Goal: Information Seeking & Learning: Learn about a topic

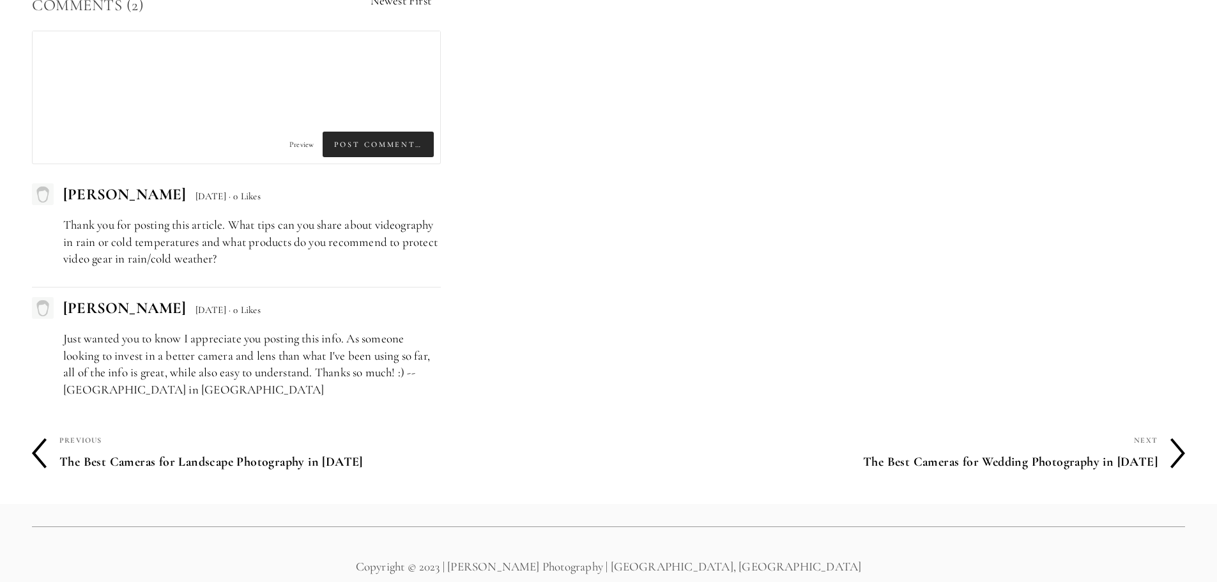
scroll to position [6599, 0]
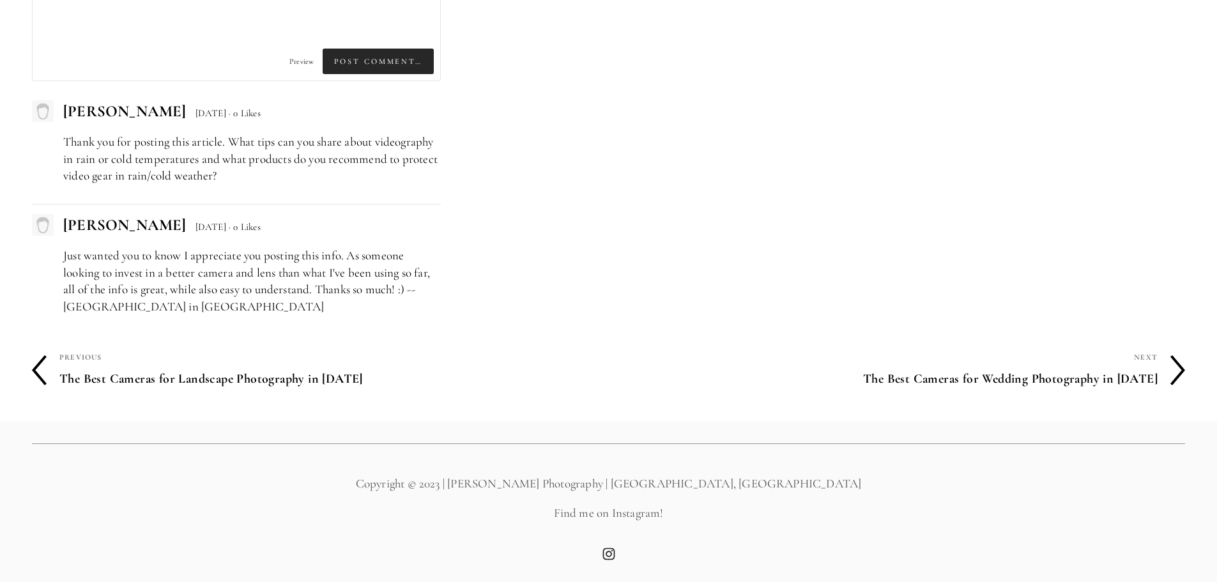
click at [1182, 369] on polyline at bounding box center [1178, 370] width 12 height 28
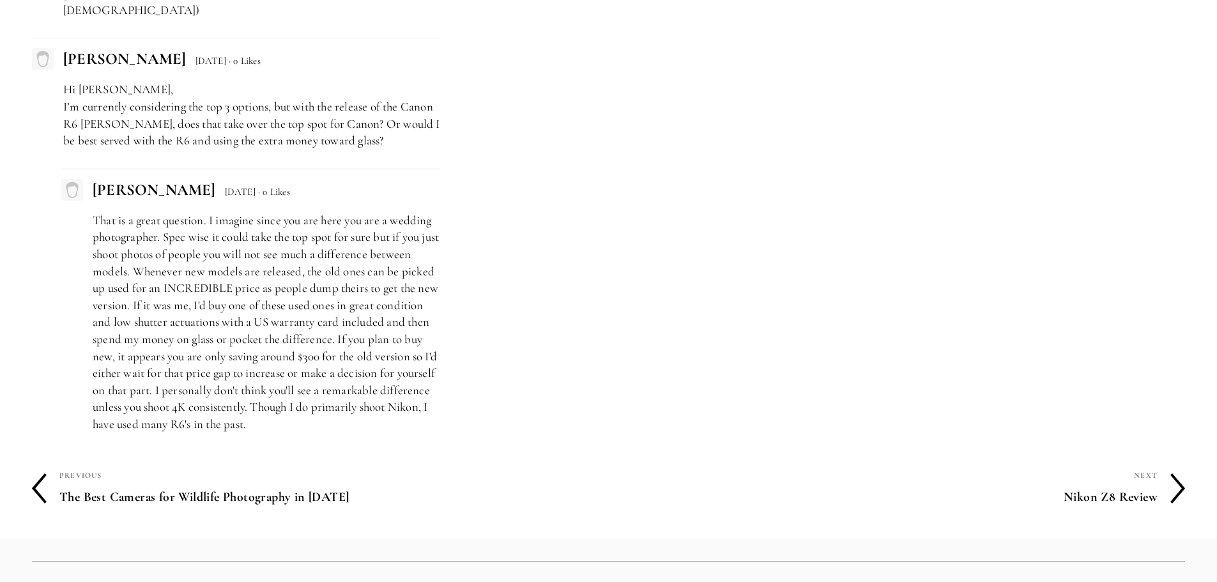
scroll to position [7676, 0]
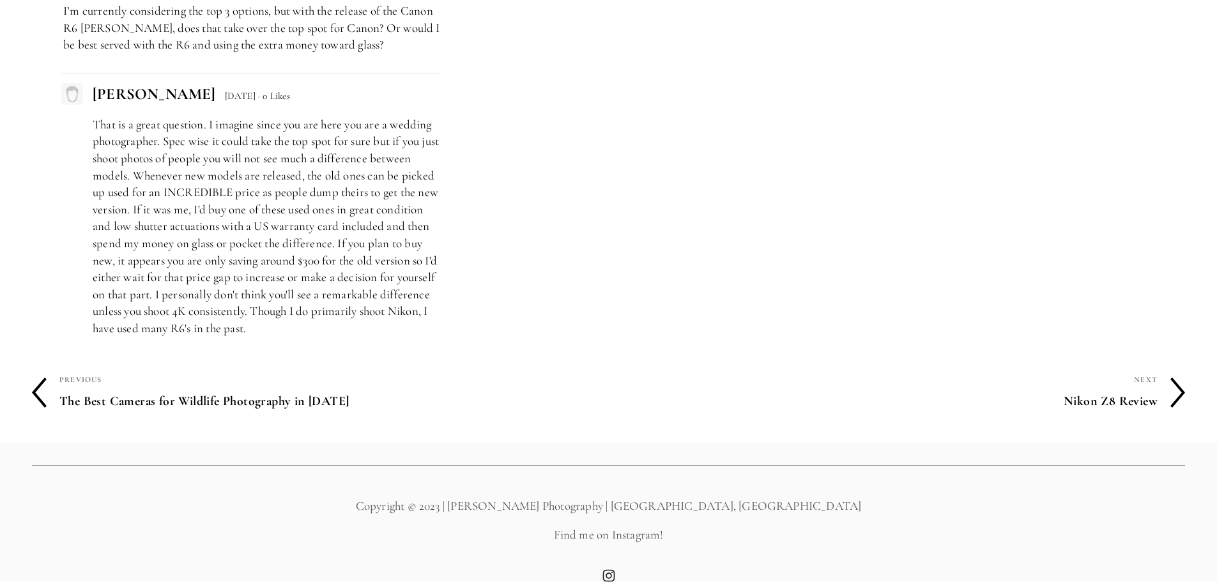
click at [123, 388] on h4 "The Best Cameras for Wildlife Photography in [DATE]" at bounding box center [333, 401] width 549 height 27
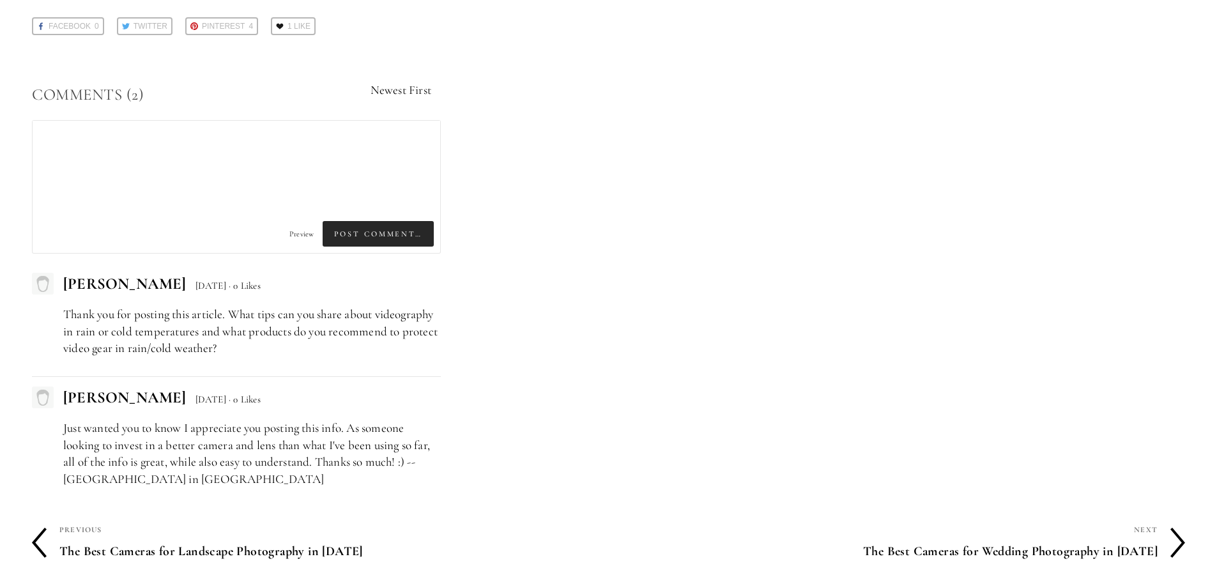
scroll to position [6599, 0]
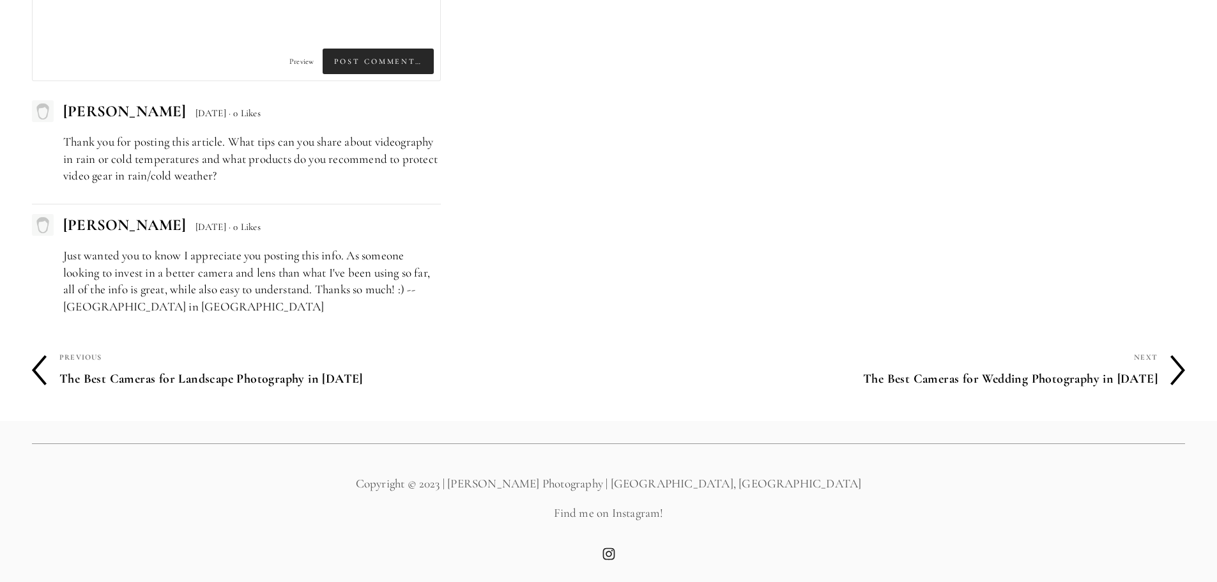
click at [148, 378] on h4 "The Best Cameras for Landscape Photography in [DATE]" at bounding box center [333, 378] width 549 height 27
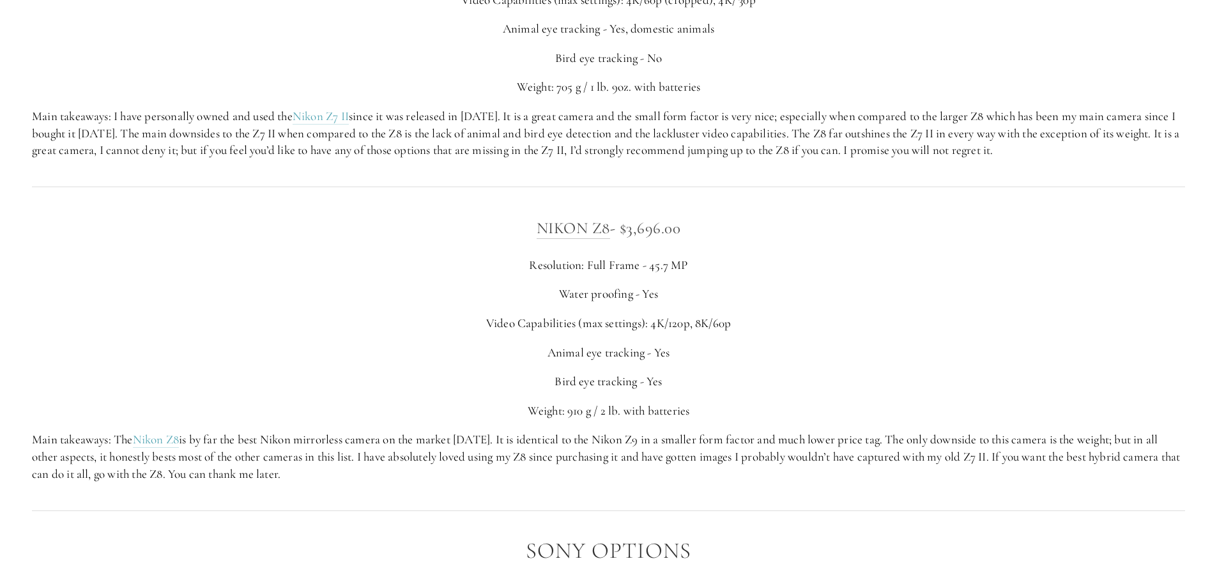
scroll to position [2491, 0]
